Goal: Find contact information: Obtain details needed to contact an individual or organization

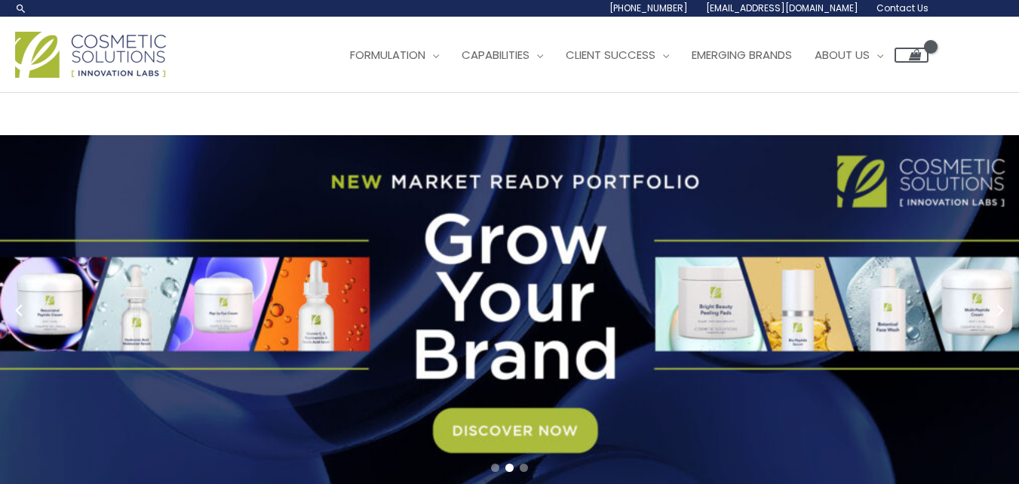
drag, startPoint x: 931, startPoint y: 145, endPoint x: 837, endPoint y: 149, distance: 94.4
click at [837, 81] on div "Main Menu Formulation Menu Toggle Research and Innovation Market Ready Formulas…" at bounding box center [509, 55] width 1019 height 54
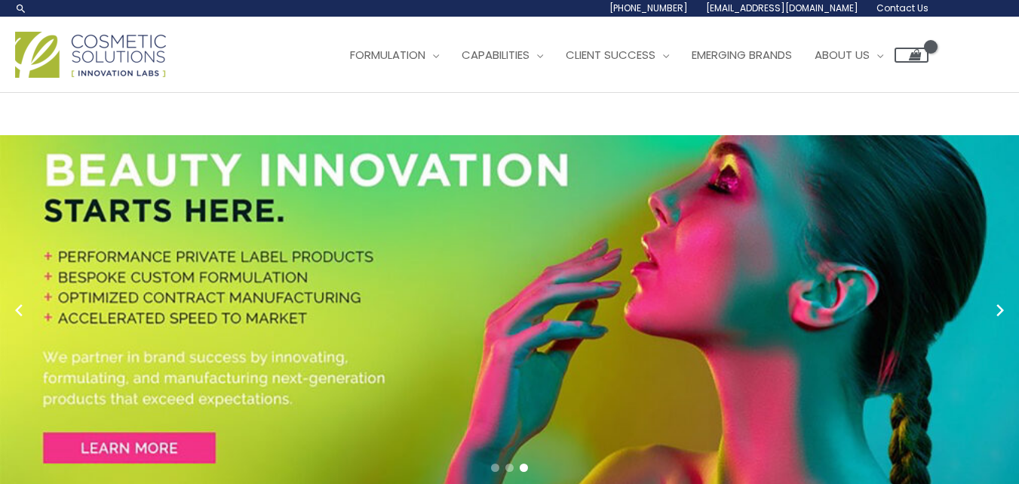
click at [0, 0] on link "[PHONE_NUMBER]" at bounding box center [0, 0] width 0 height 0
drag, startPoint x: 831, startPoint y: 149, endPoint x: 123, endPoint y: 35, distance: 717.1
click at [365, 81] on div "Main Menu Formulation Menu Toggle Research and Innovation Market Ready Formulas…" at bounding box center [472, 55] width 914 height 54
click at [367, 17] on div "1.888.883.0540 info@naturalskincare.com Contact Us" at bounding box center [472, 8] width 914 height 17
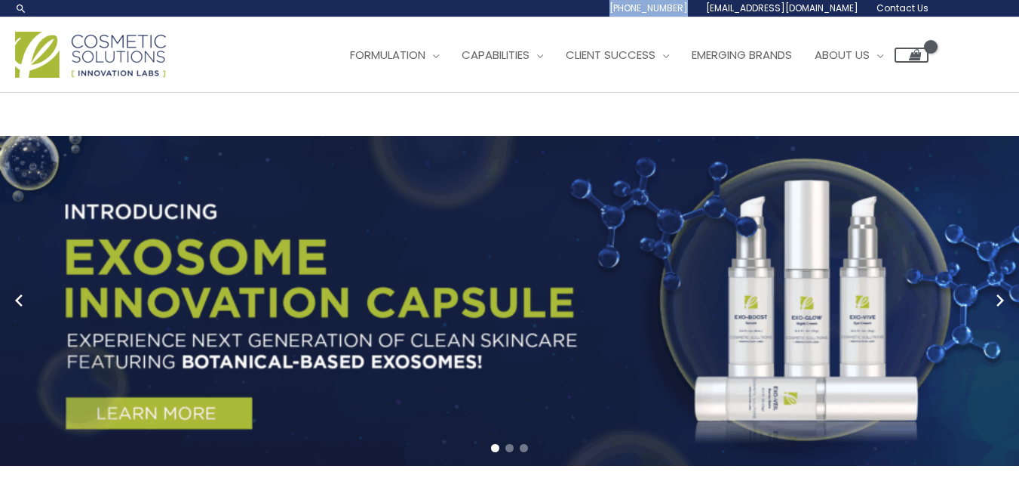
copy span "[PHONE_NUMBER]"
drag, startPoint x: 50, startPoint y: 35, endPoint x: 118, endPoint y: 49, distance: 70.0
click at [601, 17] on div "1.888.883.0540 info@naturalskincare.com Contact Us" at bounding box center [765, 8] width 328 height 17
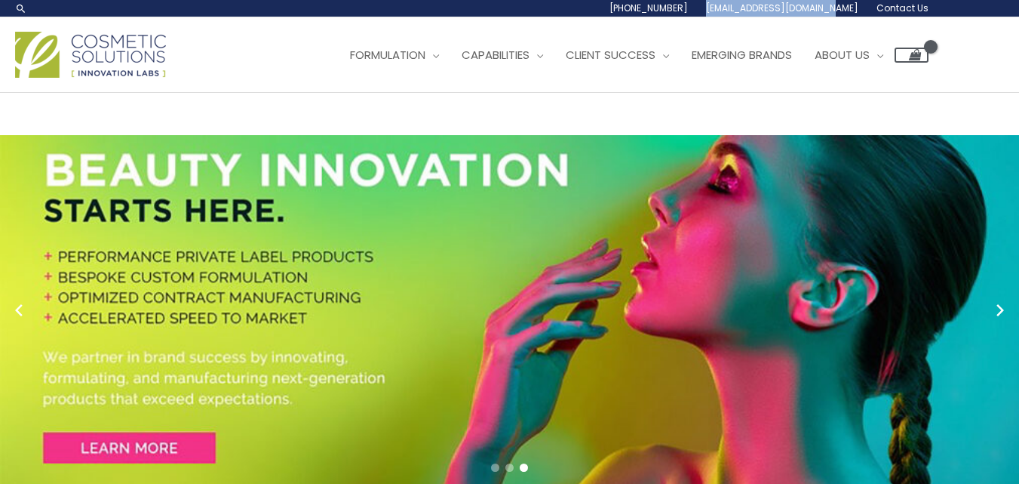
copy span "[EMAIL_ADDRESS][DOMAIN_NAME]"
drag, startPoint x: 236, startPoint y: 33, endPoint x: 119, endPoint y: 48, distance: 117.9
click at [697, 17] on li "[EMAIL_ADDRESS][DOMAIN_NAME]" at bounding box center [782, 8] width 171 height 17
